Goal: Information Seeking & Learning: Find specific fact

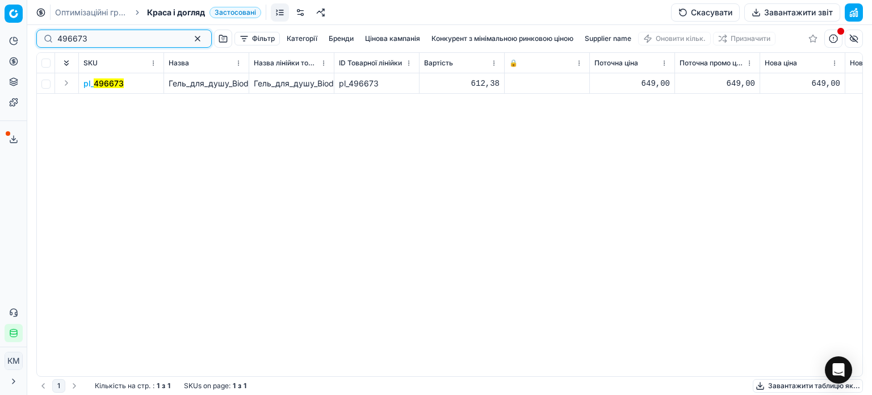
drag, startPoint x: 99, startPoint y: 40, endPoint x: 27, endPoint y: 31, distance: 72.7
click at [27, 31] on div "Pricing platform Аналітика Цінова оптимізація Асортимент продукції Шаблони Серв…" at bounding box center [436, 197] width 872 height 395
paste input "645805"
click at [119, 85] on mark "645805" at bounding box center [109, 83] width 30 height 10
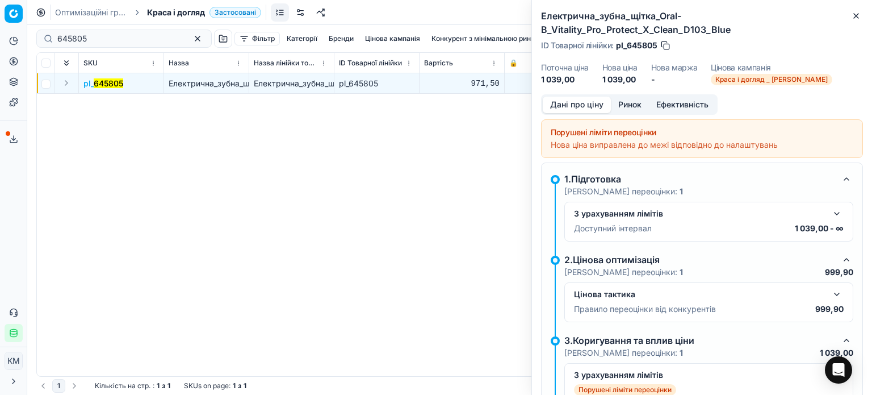
click at [639, 113] on div "Дані про ціну Ринок Ефективність" at bounding box center [629, 104] width 177 height 20
click at [637, 107] on button "Ринок" at bounding box center [630, 105] width 38 height 16
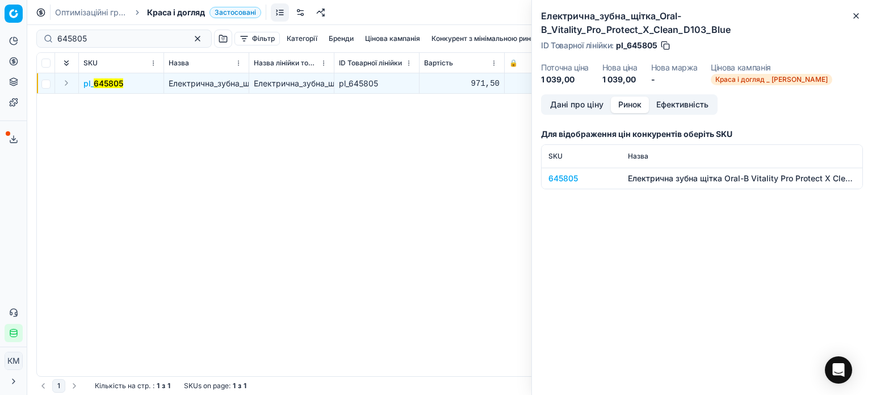
click at [561, 174] on div "645805" at bounding box center [582, 178] width 66 height 11
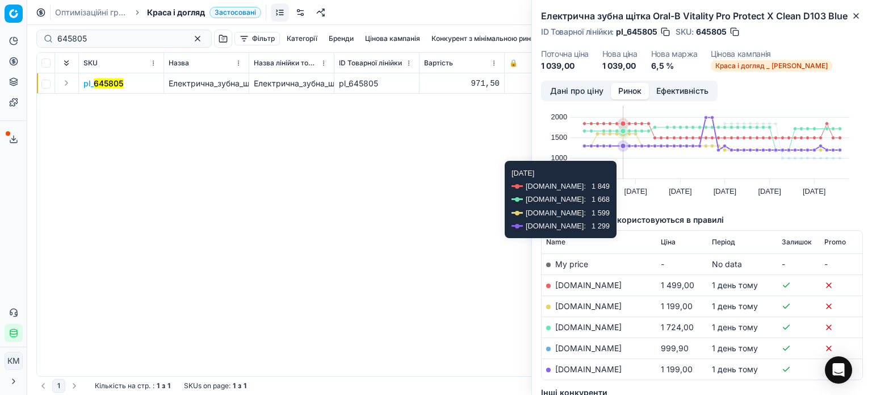
scroll to position [57, 0]
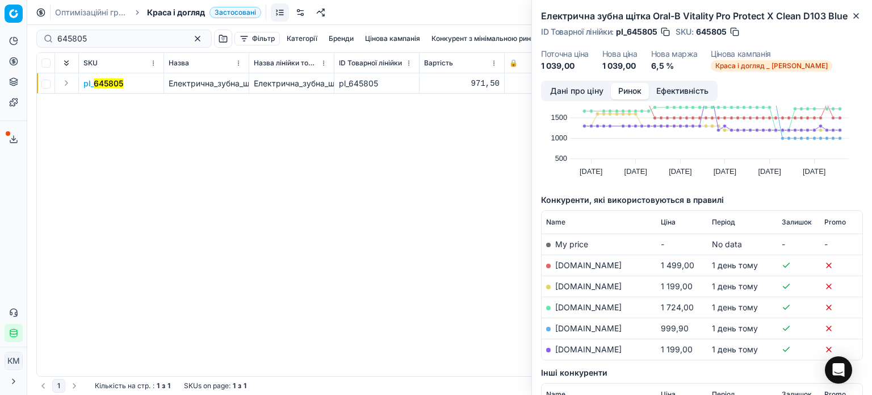
click at [574, 332] on link "[DOMAIN_NAME]" at bounding box center [588, 328] width 66 height 10
drag, startPoint x: 852, startPoint y: 17, endPoint x: 836, endPoint y: 29, distance: 19.9
click at [852, 17] on icon "button" at bounding box center [856, 15] width 9 height 9
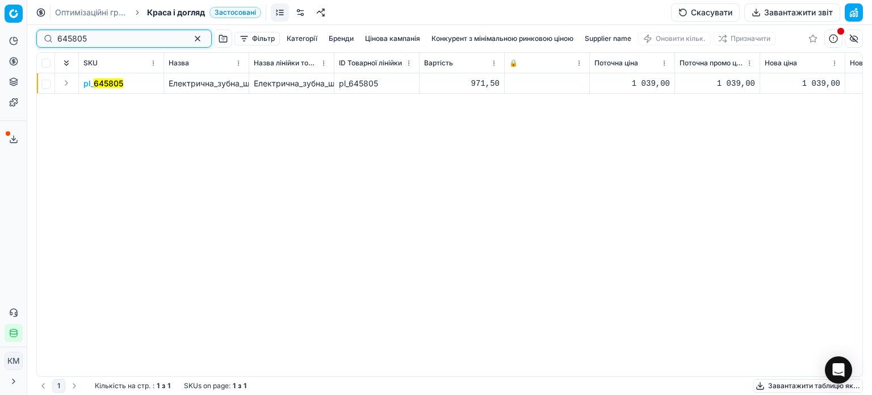
click at [0, 34] on div "Pricing platform Аналітика Цінова оптимізація Асортимент продукції Шаблони Серв…" at bounding box center [436, 197] width 872 height 395
paste input "54877"
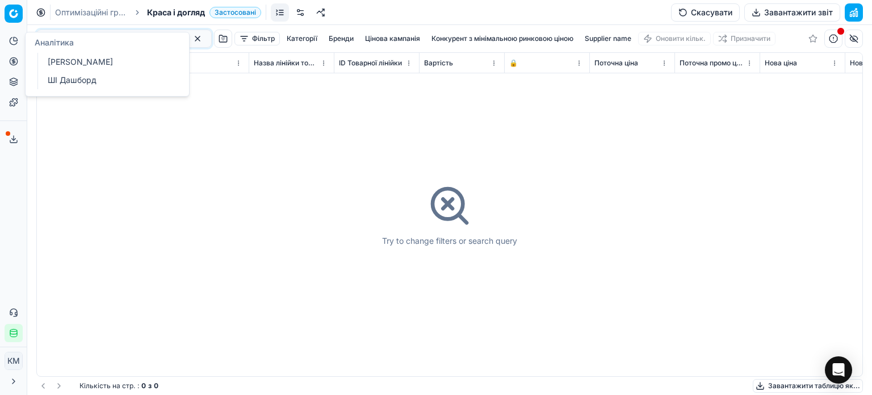
click at [248, 325] on div "Try to change filters or search query" at bounding box center [450, 214] width 826 height 323
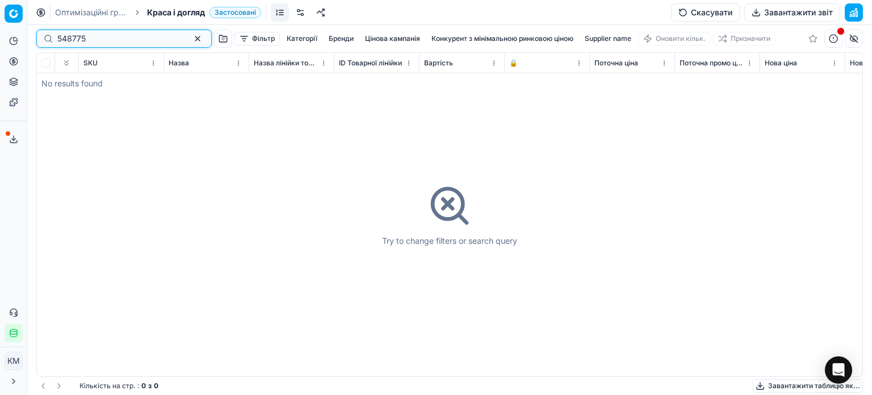
click at [59, 38] on input "548775" at bounding box center [119, 38] width 124 height 11
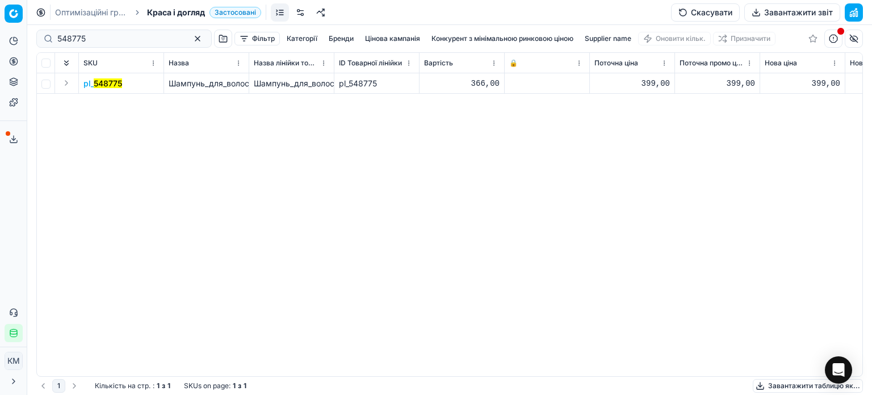
click at [98, 87] on mark "548775" at bounding box center [108, 83] width 28 height 10
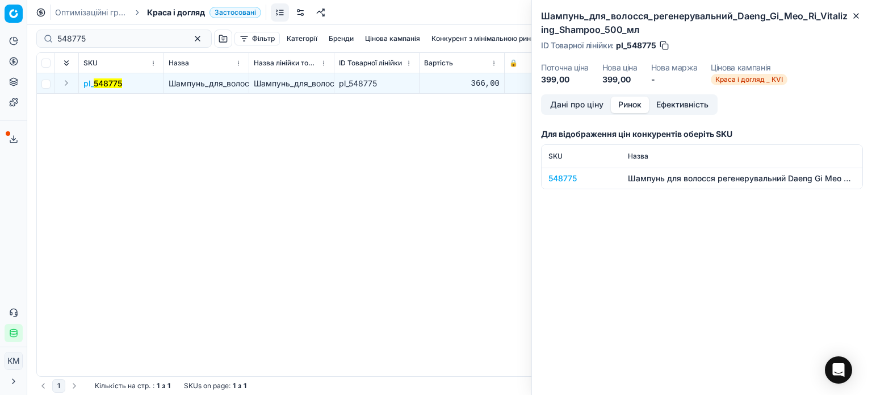
click at [634, 108] on button "Ринок" at bounding box center [630, 105] width 38 height 16
click at [574, 177] on div "548775" at bounding box center [582, 178] width 66 height 11
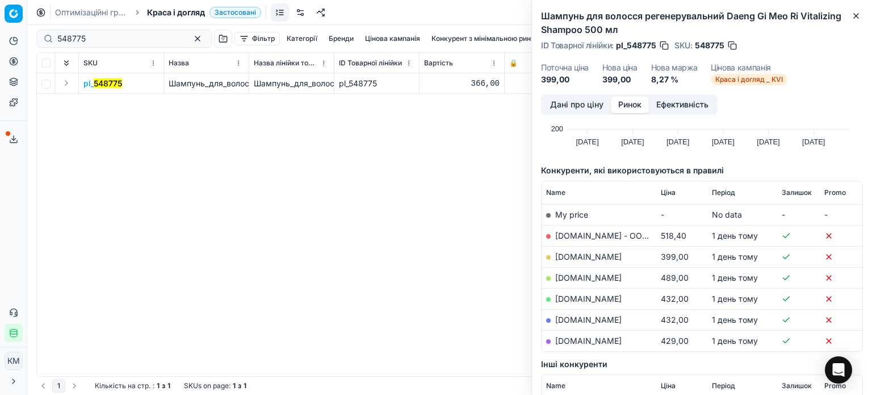
scroll to position [114, 0]
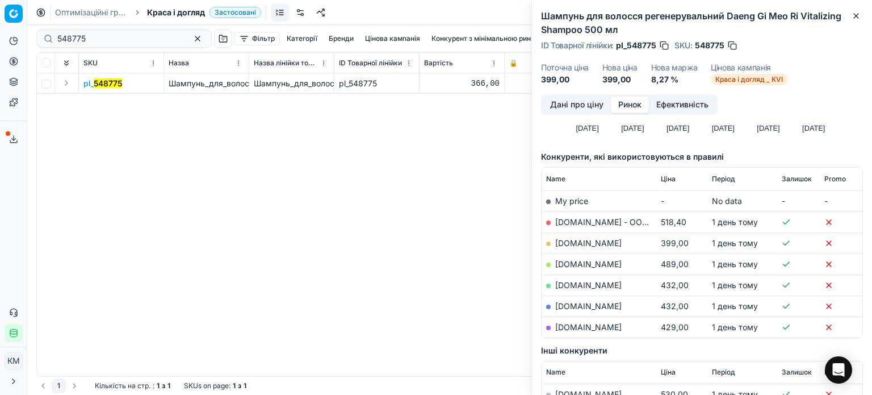
click at [575, 242] on link "[DOMAIN_NAME]" at bounding box center [588, 243] width 66 height 10
click at [853, 16] on icon "button" at bounding box center [856, 15] width 9 height 9
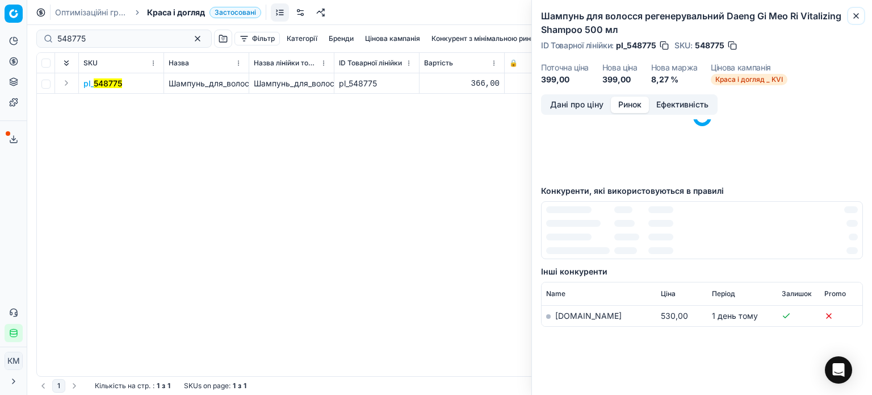
scroll to position [83, 0]
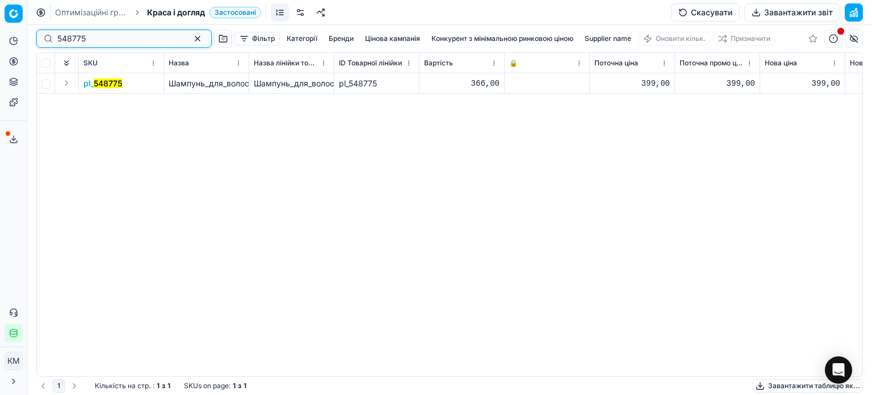
drag, startPoint x: 108, startPoint y: 41, endPoint x: 0, endPoint y: 19, distance: 110.3
click at [0, 19] on div "Pricing platform Аналітика Цінова оптимізація Асортимент продукції Шаблони Серв…" at bounding box center [436, 197] width 872 height 395
paste input "66029"
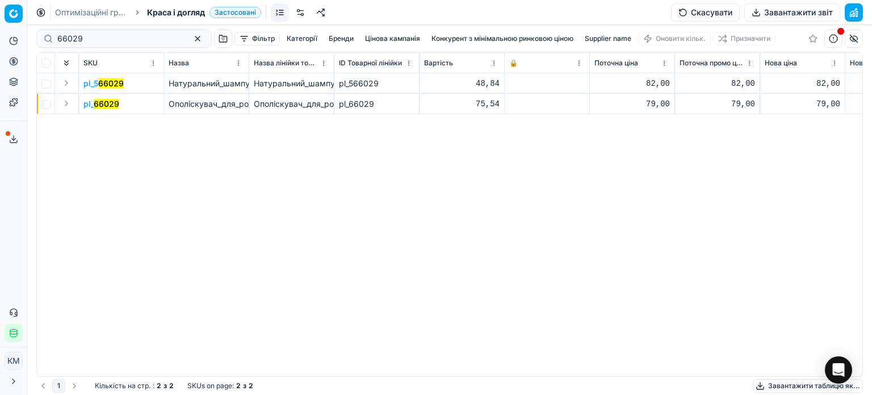
click at [107, 103] on mark "66029" at bounding box center [107, 104] width 26 height 10
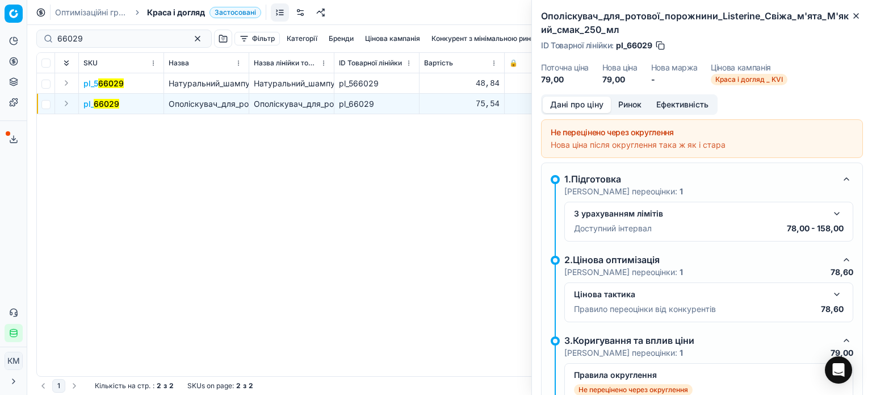
click at [632, 106] on button "Ринок" at bounding box center [630, 105] width 38 height 16
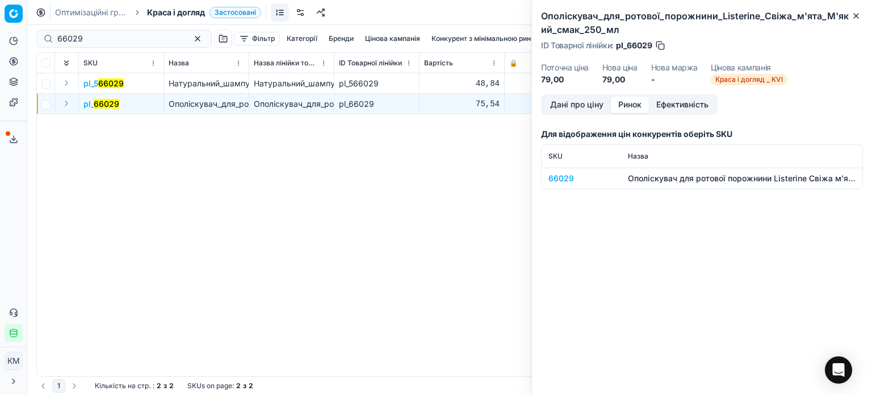
click at [563, 181] on div "66029" at bounding box center [582, 178] width 66 height 11
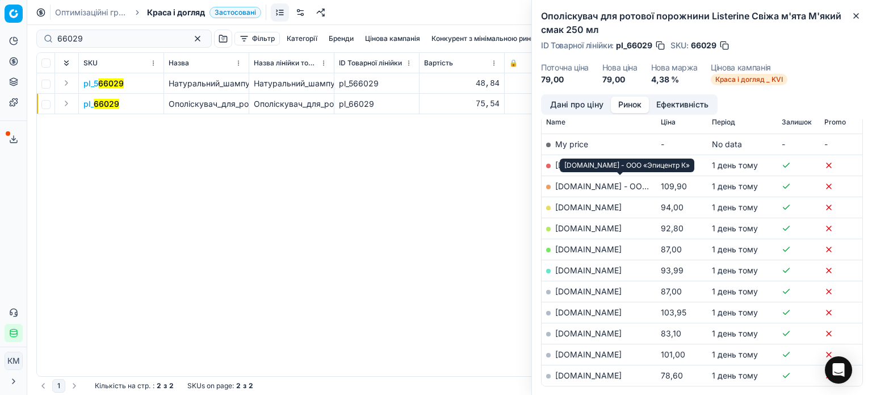
scroll to position [227, 0]
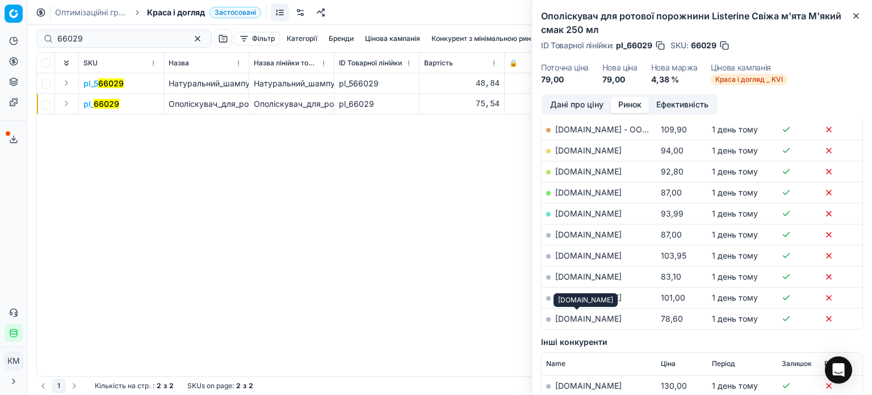
click at [591, 321] on link "[DOMAIN_NAME]" at bounding box center [588, 318] width 66 height 10
click at [859, 21] on button "Close" at bounding box center [856, 16] width 14 height 14
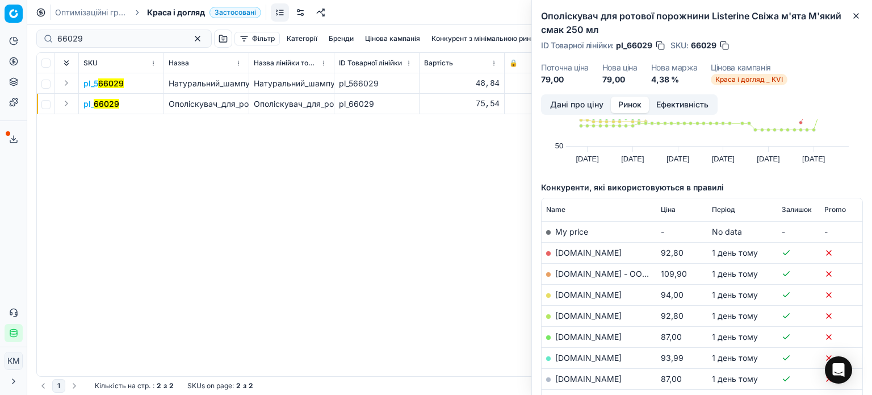
scroll to position [0, 0]
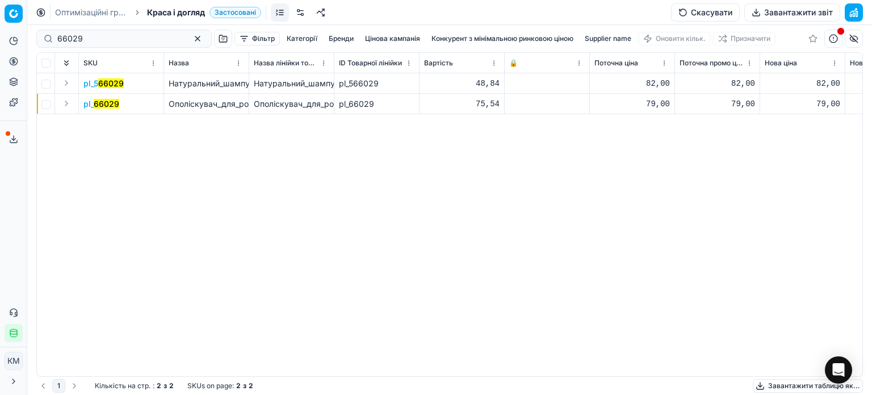
drag, startPoint x: 68, startPoint y: 45, endPoint x: 31, endPoint y: 44, distance: 36.4
click at [31, 44] on div "66029 Фільтр Категорії [PERSON_NAME] кампанія Конкурент з мінімальною ринковою …" at bounding box center [449, 210] width 845 height 370
drag, startPoint x: 88, startPoint y: 45, endPoint x: 57, endPoint y: 41, distance: 31.4
click at [57, 41] on div "66029" at bounding box center [123, 39] width 175 height 18
drag, startPoint x: 89, startPoint y: 41, endPoint x: 51, endPoint y: 39, distance: 37.5
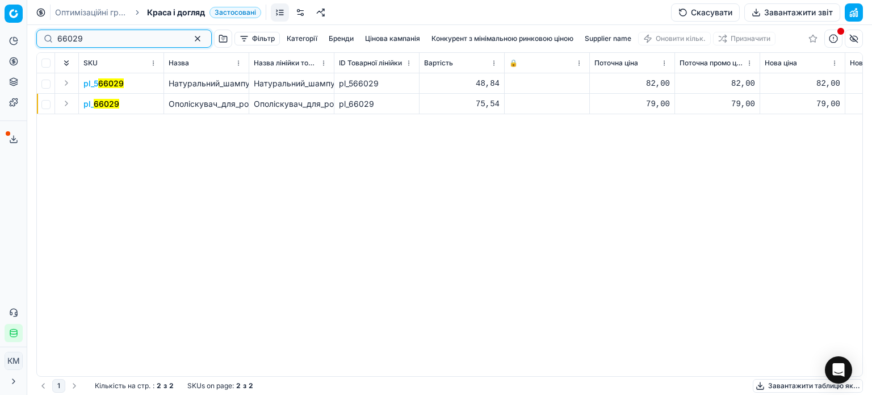
click at [51, 39] on div "66029" at bounding box center [123, 39] width 175 height 18
paste input "15022"
type input "615022"
click at [52, 40] on div "615022" at bounding box center [123, 39] width 175 height 18
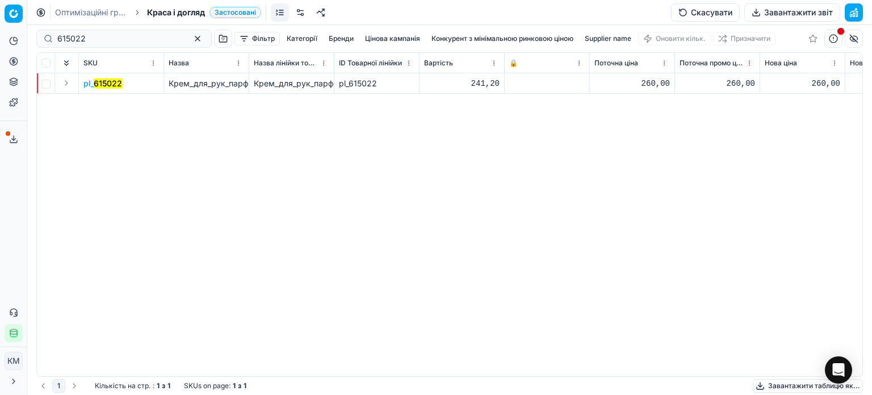
click at [116, 82] on mark "615022" at bounding box center [108, 83] width 28 height 10
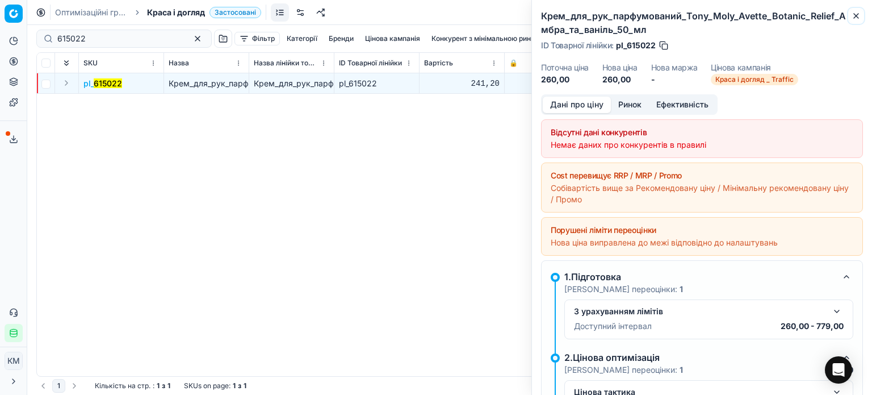
click at [854, 14] on icon "button" at bounding box center [856, 15] width 9 height 9
